Goal: Task Accomplishment & Management: Use online tool/utility

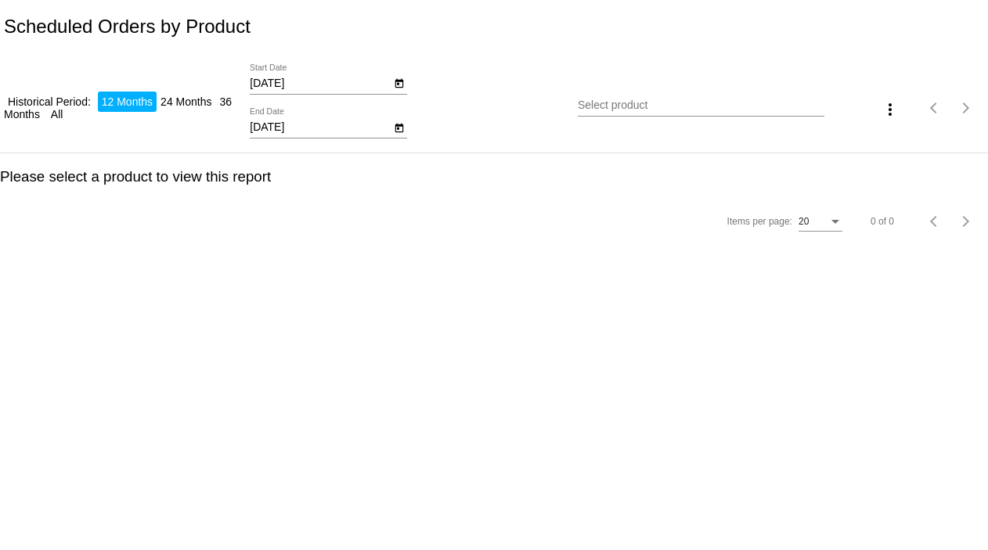
click at [297, 88] on input "[DATE]" at bounding box center [320, 84] width 141 height 13
type input "[DATE]"
click at [299, 121] on input "[DATE]" at bounding box center [320, 127] width 141 height 13
click at [620, 103] on input "Select product" at bounding box center [701, 105] width 246 height 13
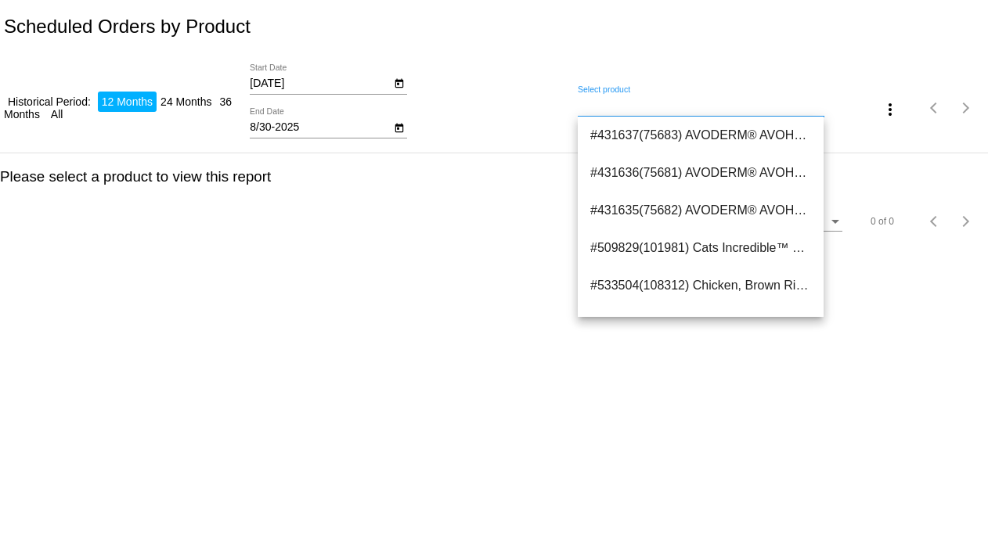
click at [278, 132] on input "8/30-2025" at bounding box center [320, 127] width 141 height 13
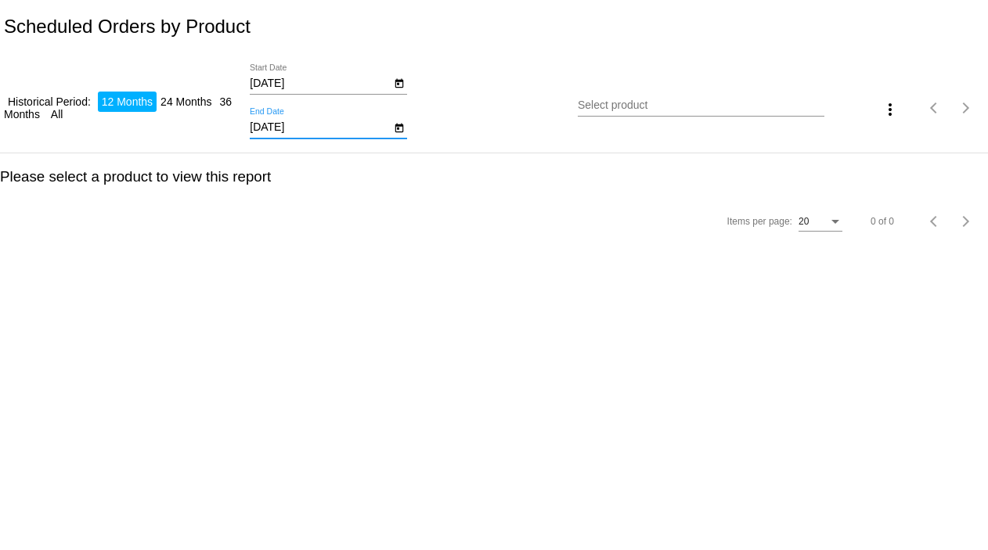
type input "[DATE]"
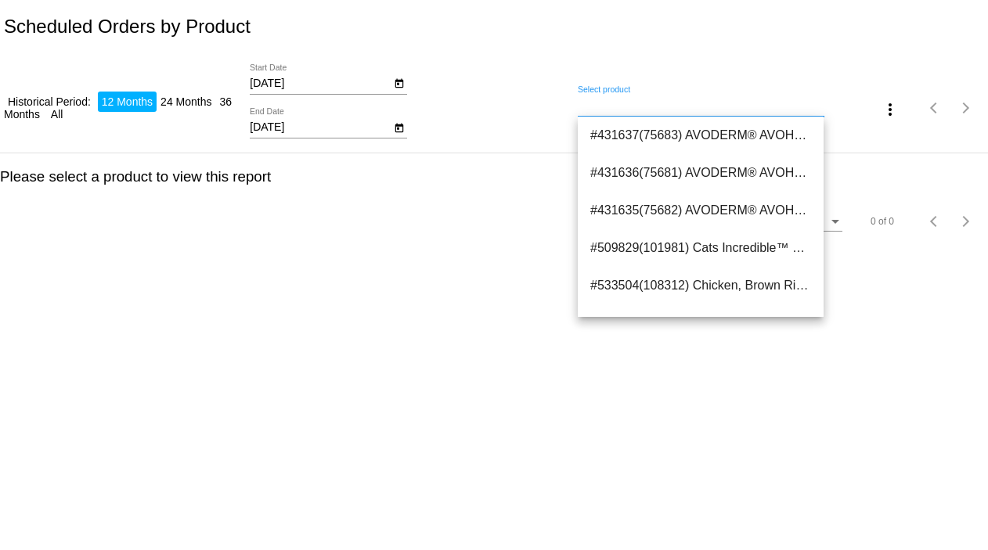
click at [590, 110] on input "Select product" at bounding box center [701, 105] width 246 height 13
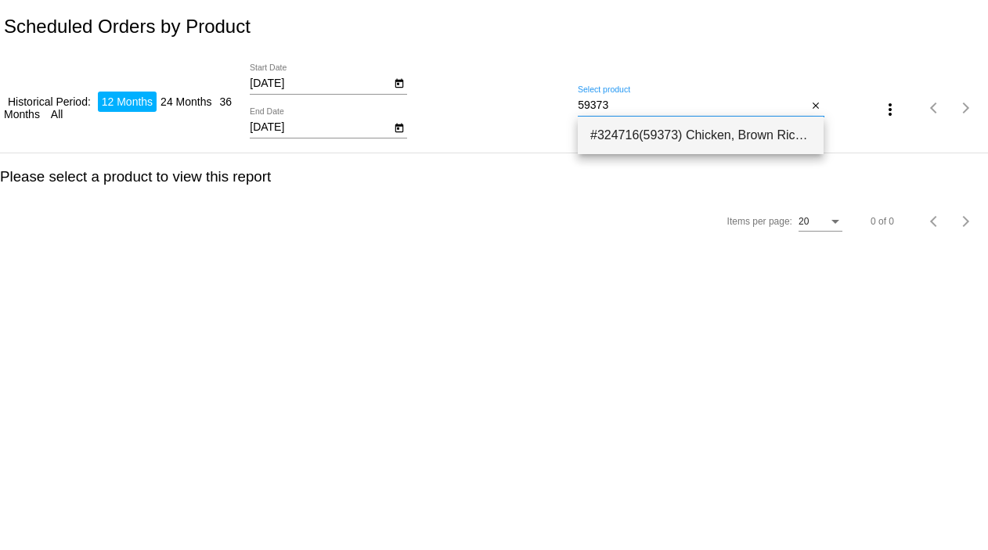
click at [622, 132] on span "#324716(59373) Chicken, Brown Rice &amp; Pumpkin Limited Ingredient Diet Formul…" at bounding box center [700, 136] width 221 height 38
type input "Chicken, Brown Rice &amp; Pumpkin Limited Ingredient Diet Formula Dog Food SMAL…"
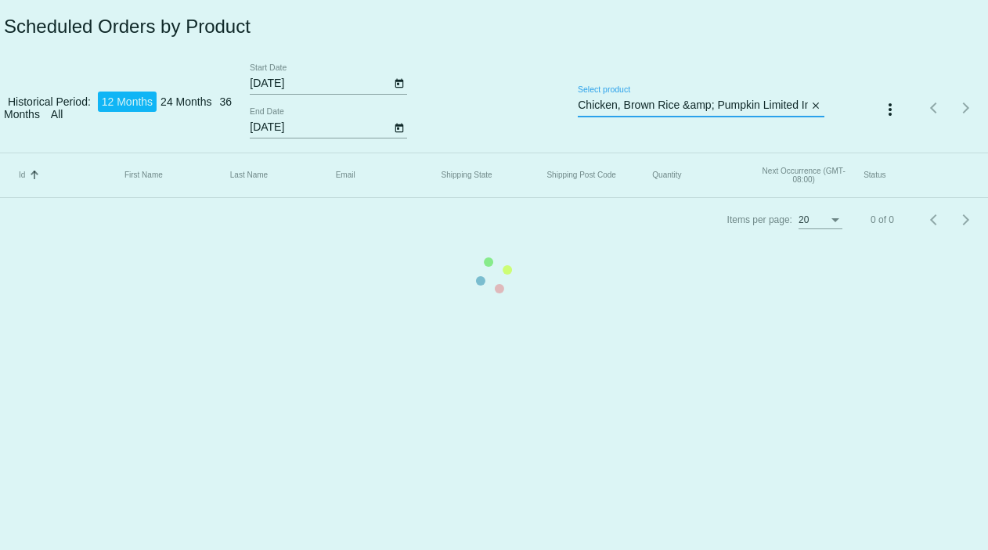
scroll to position [0, 257]
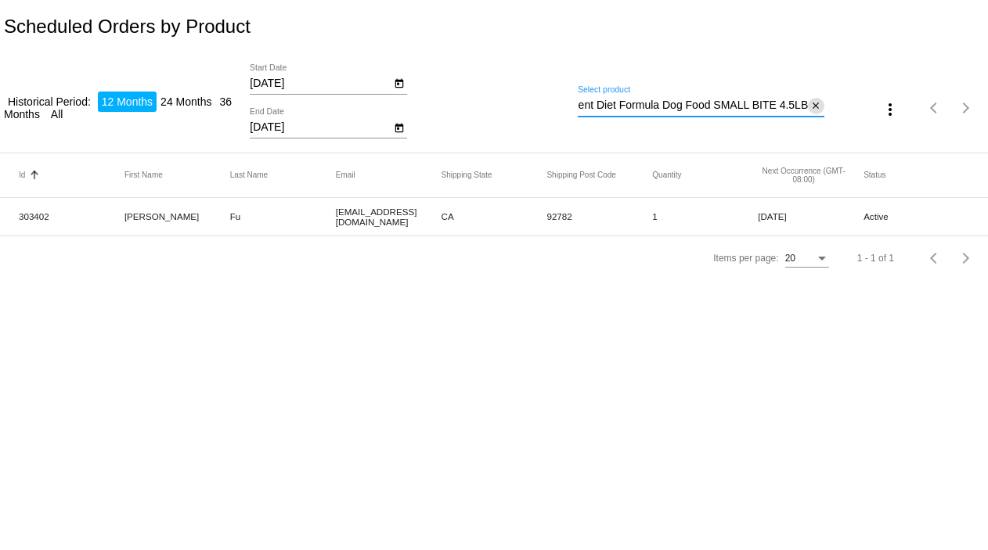
click at [814, 106] on mat-icon "close" at bounding box center [815, 106] width 11 height 13
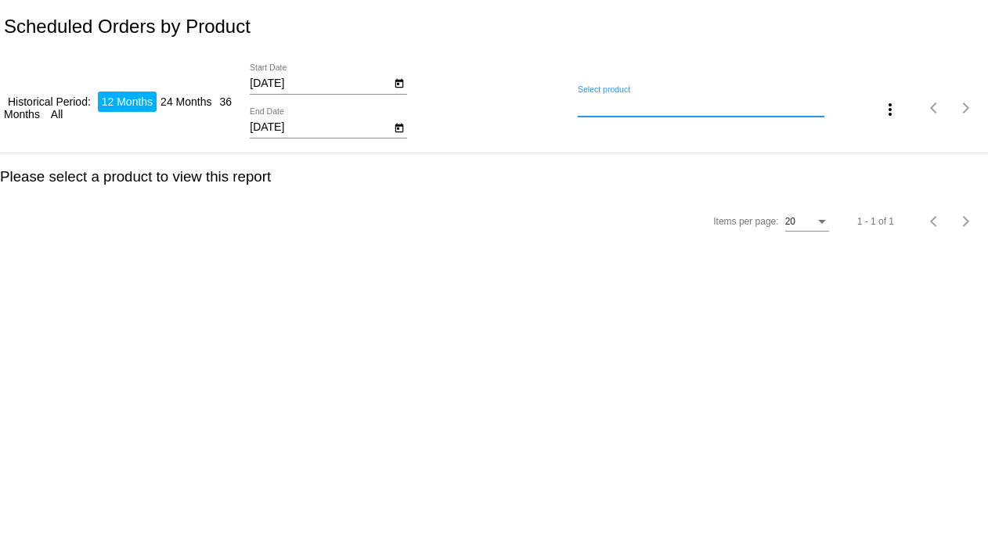
click at [754, 112] on div "Select product" at bounding box center [701, 101] width 246 height 31
click at [615, 109] on input "Select product" at bounding box center [701, 105] width 246 height 13
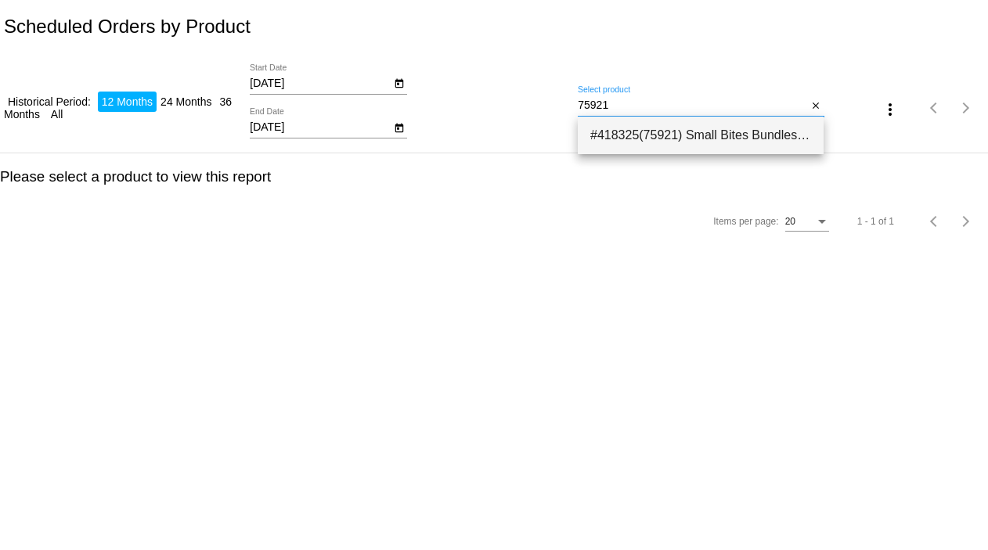
click at [621, 127] on span "#418325(75921) Small Bites Bundles 0.00" at bounding box center [700, 136] width 221 height 38
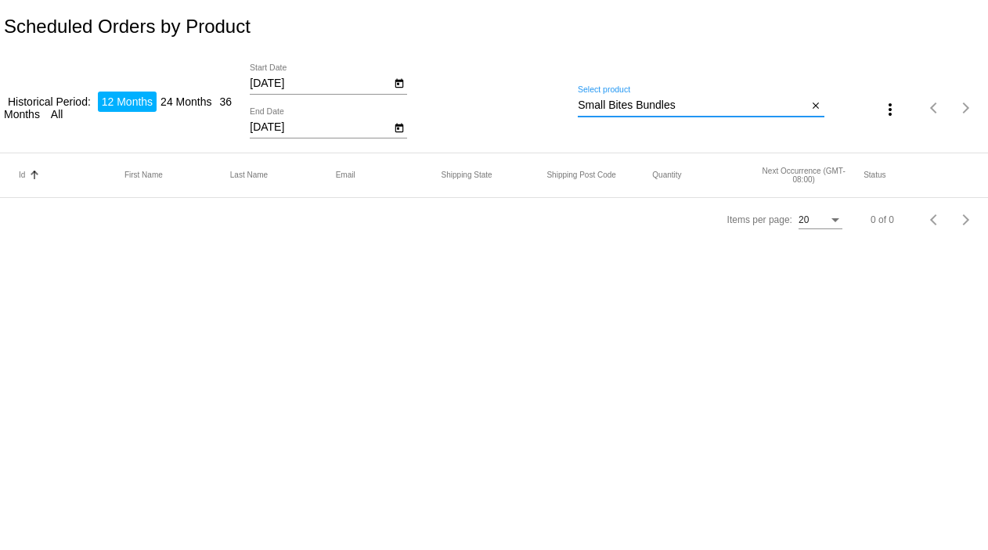
drag, startPoint x: 680, startPoint y: 99, endPoint x: 560, endPoint y: 105, distance: 119.9
click at [560, 105] on div "Historical Period: 12 Months 24 Months 36 Months All [DATE] Start Date [DATE] E…" at bounding box center [494, 102] width 988 height 99
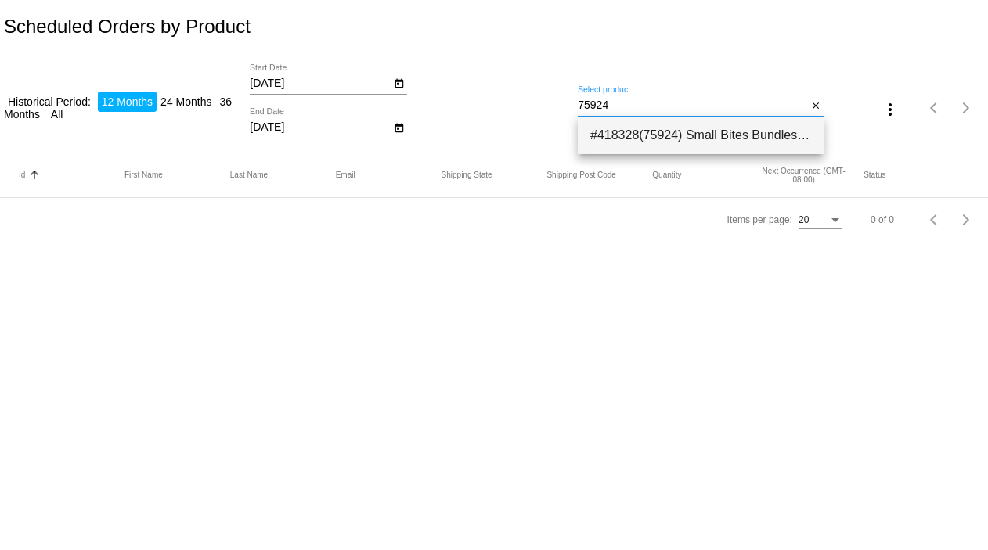
click at [607, 126] on span "#418328(75924) Small Bites Bundles - Chicken, Brown Rice &amp; Pumpkin Limited …" at bounding box center [700, 136] width 221 height 38
type input "Small Bites Bundles - Chicken, Brown Rice &amp; Pumpkin Limited Ingredient Diet…"
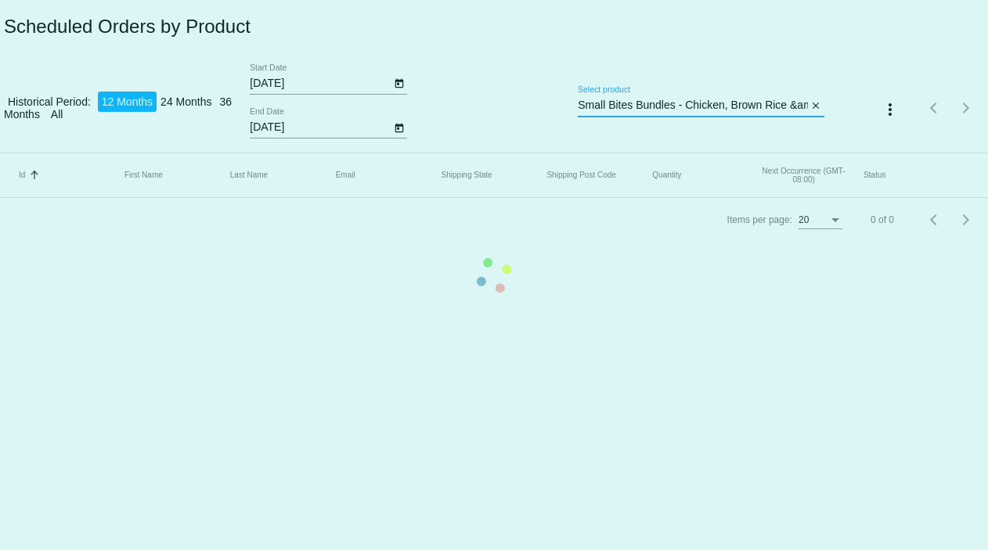
scroll to position [0, 765]
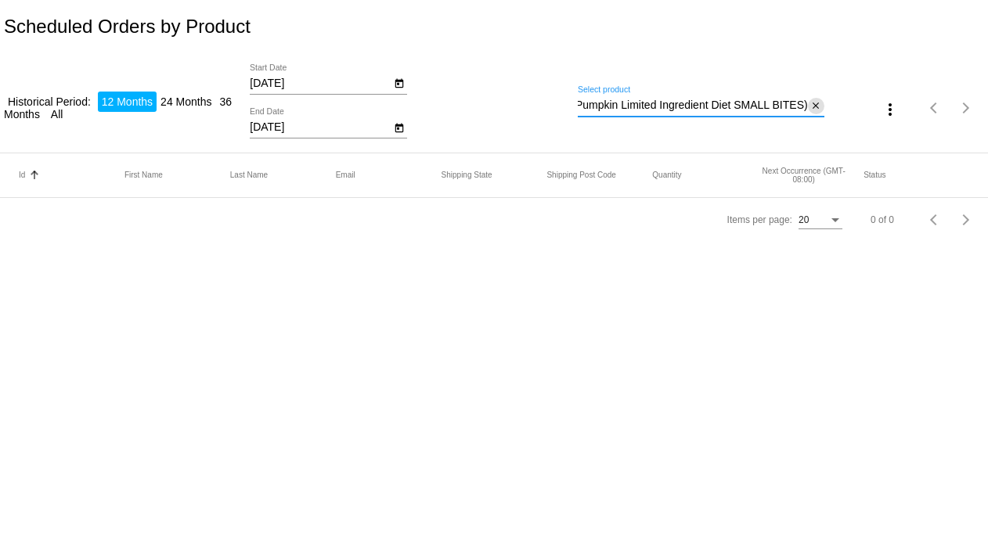
click at [813, 106] on mat-icon "close" at bounding box center [815, 106] width 11 height 13
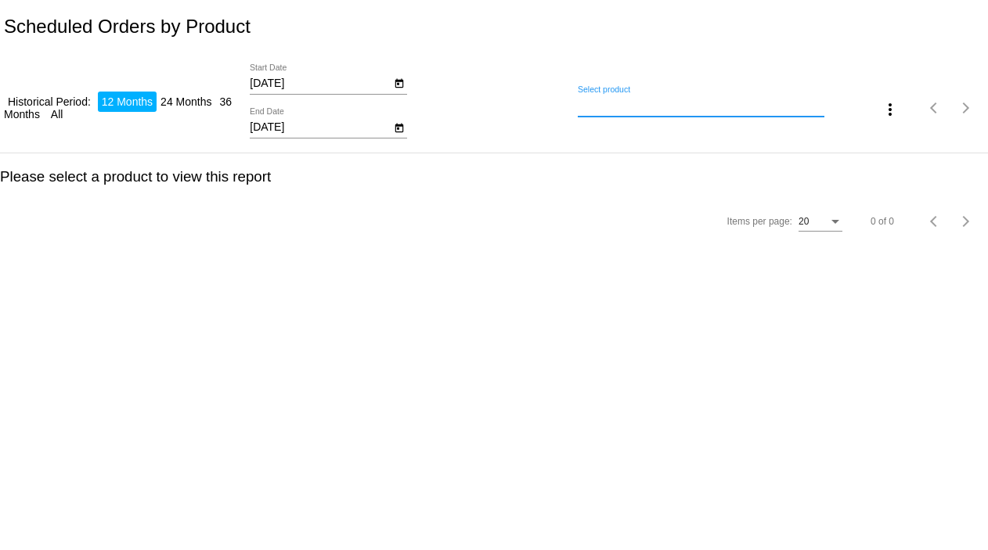
click at [727, 104] on input "Select product" at bounding box center [701, 105] width 246 height 13
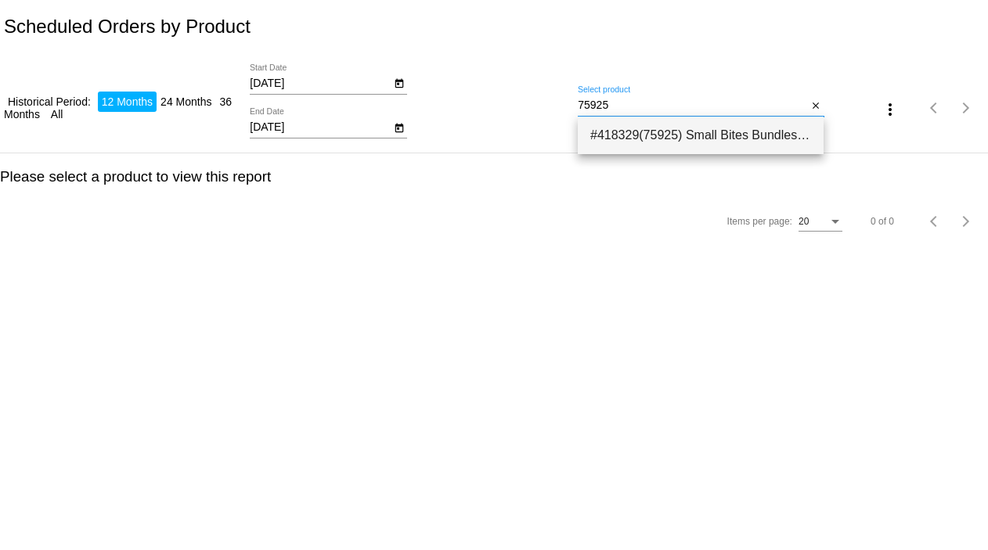
click at [715, 121] on span "#418329(75925) Small Bites Bundles - Small Bites One of each Formula (Small Bit…" at bounding box center [700, 136] width 221 height 38
type input "Small Bites Bundles - Small Bites One of each Formula (Small Bite Bundle Select…"
